Goal: Task Accomplishment & Management: Use online tool/utility

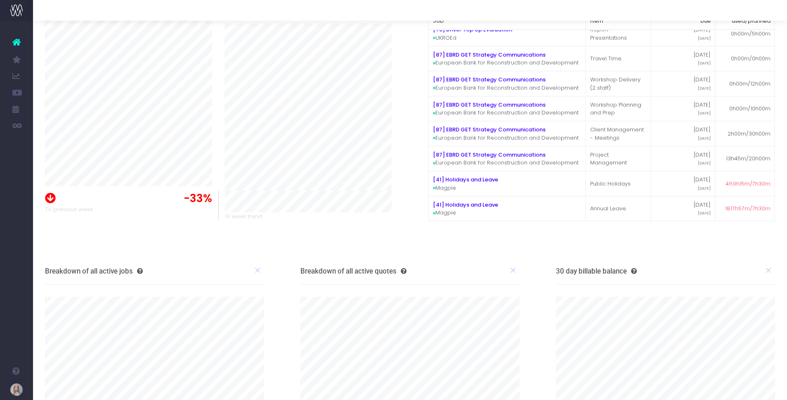
scroll to position [76, 0]
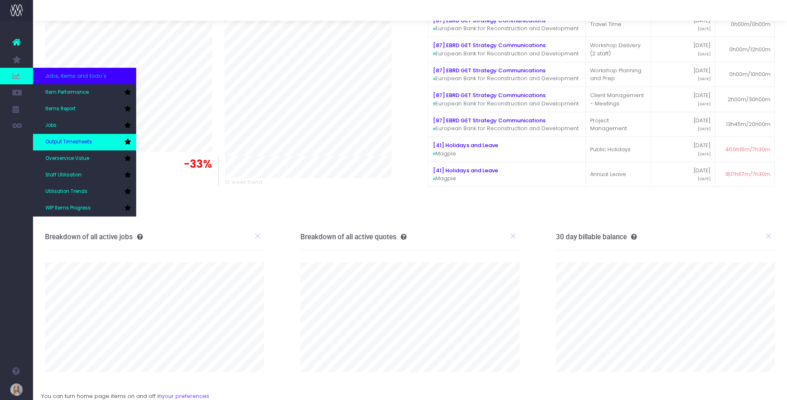
click at [86, 144] on span "Output Timesheets" at bounding box center [68, 141] width 47 height 7
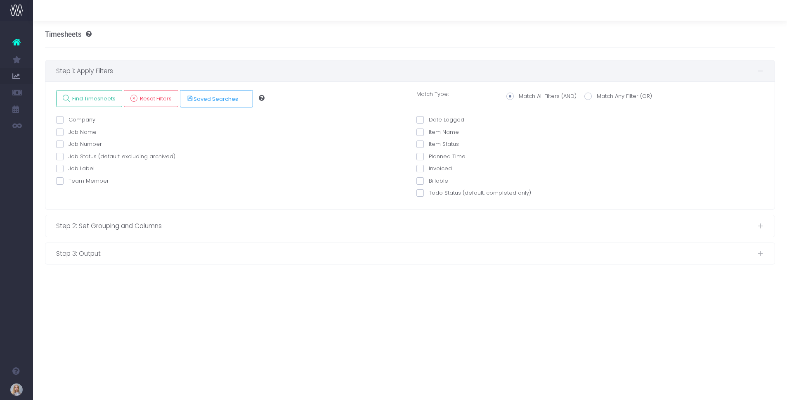
click at [58, 184] on span at bounding box center [59, 180] width 7 height 7
click at [69, 182] on input "Team Member" at bounding box center [71, 179] width 5 height 5
checkbox input "true"
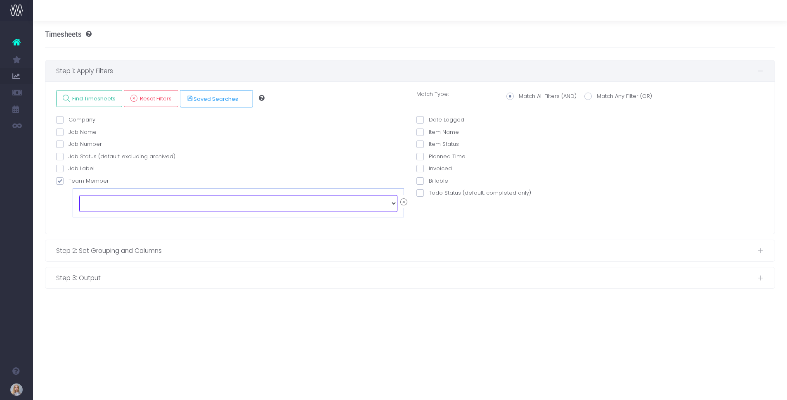
click at [119, 201] on select "echo " "; [PERSON_NAME] [PERSON_NAME] [PERSON_NAME] [PERSON_NAME] [PERSON_NAME]…" at bounding box center [238, 203] width 318 height 17
select select "123236"
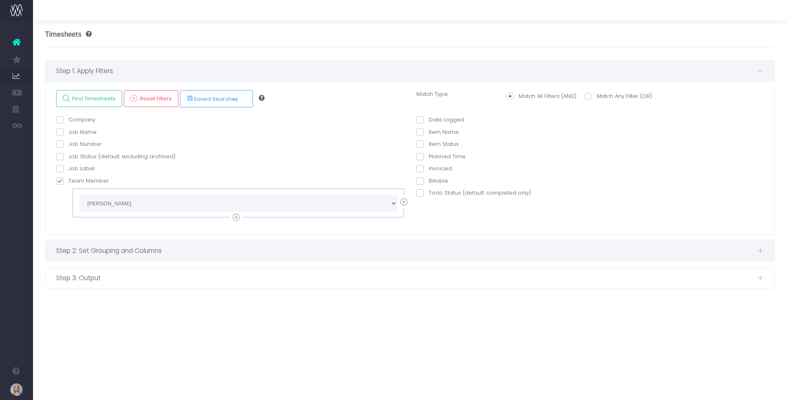
click at [203, 241] on div "Step 2: Set Grouping and Columns" at bounding box center [410, 250] width 730 height 21
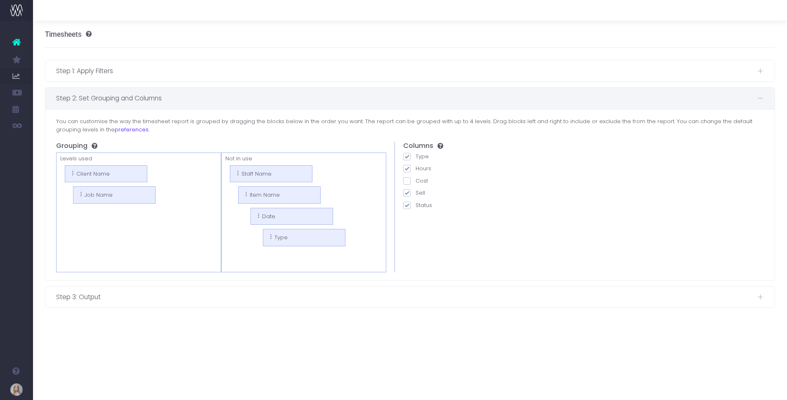
click at [149, 96] on span "Step 2: Set Grouping and Columns" at bounding box center [406, 98] width 701 height 10
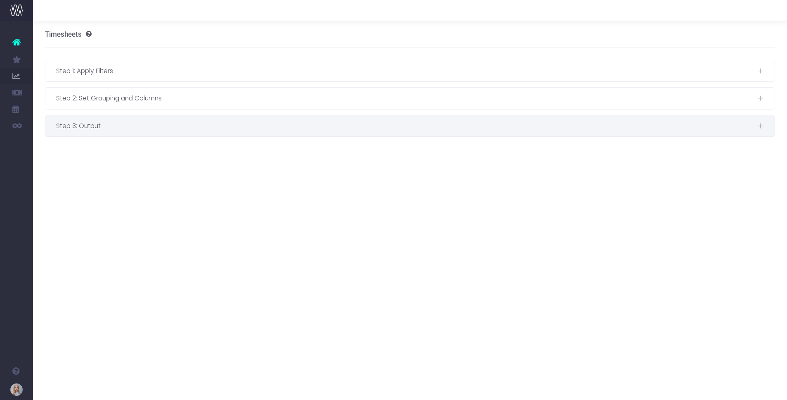
click at [142, 122] on span "Step 3: Output" at bounding box center [406, 126] width 701 height 10
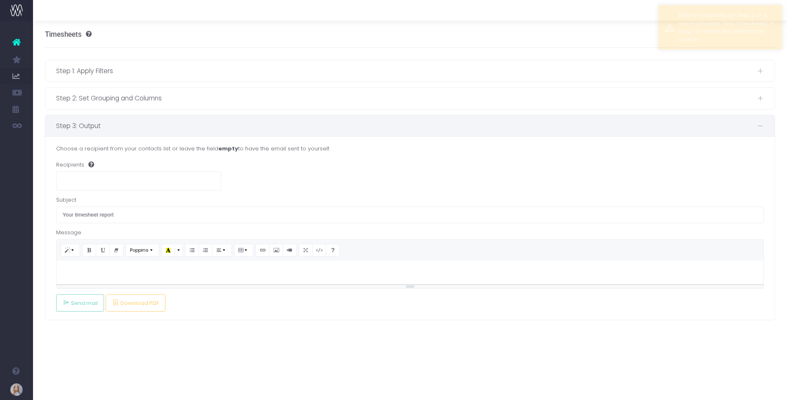
click at [14, 43] on icon at bounding box center [16, 42] width 8 height 11
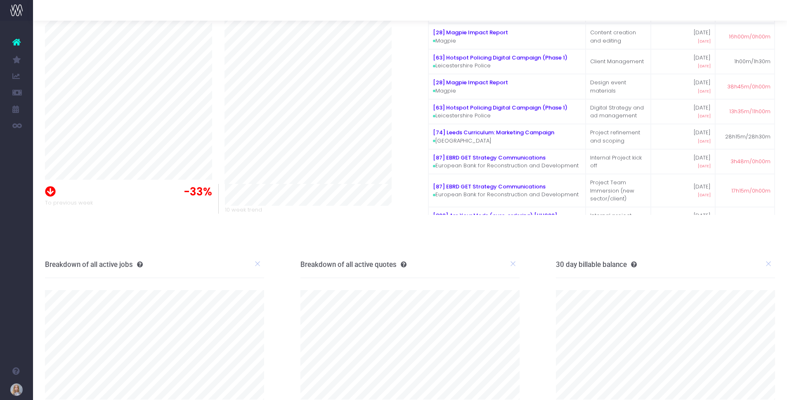
scroll to position [76, 0]
